Goal: Information Seeking & Learning: Compare options

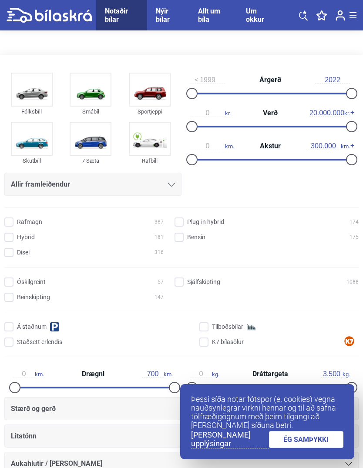
click at [29, 105] on img at bounding box center [32, 90] width 40 height 32
type input "2014"
click at [349, 91] on div at bounding box center [351, 93] width 11 height 11
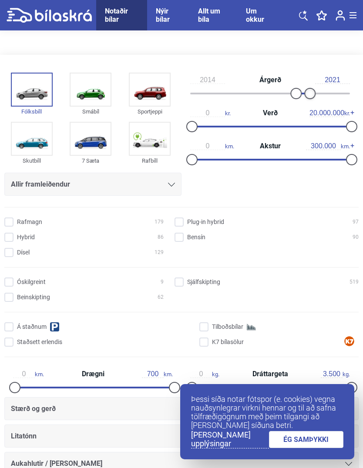
type input "2022"
type input "3.800.000"
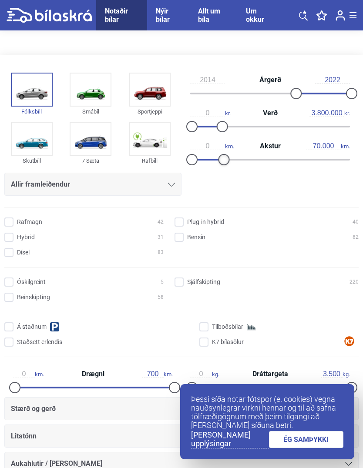
type input "80.000"
click at [184, 238] on input "Bensín 18" at bounding box center [268, 237] width 184 height 9
checkbox input "true"
click at [16, 257] on input "Dísel 8" at bounding box center [85, 252] width 159 height 9
checkbox input "true"
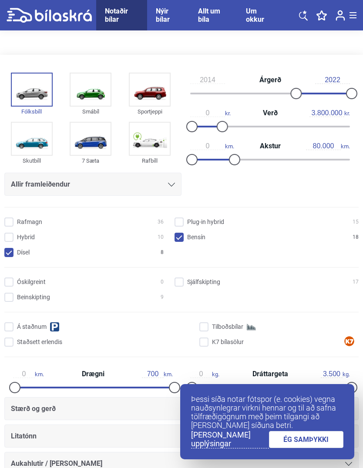
click at [176, 281] on input "Sjálfskipting 17" at bounding box center [268, 282] width 184 height 9
checkbox input "true"
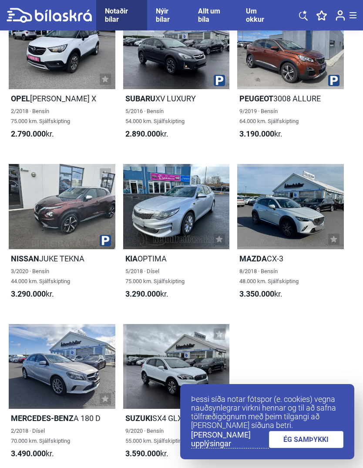
scroll to position [1197, 0]
